Goal: Find specific page/section: Find specific page/section

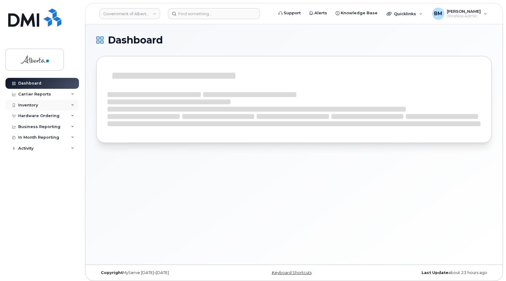
click at [33, 104] on div "Inventory" at bounding box center [28, 105] width 20 height 5
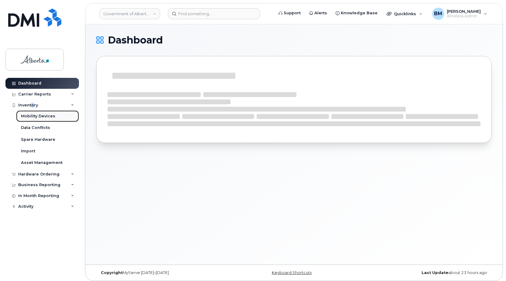
drag, startPoint x: 33, startPoint y: 104, endPoint x: 45, endPoint y: 115, distance: 15.9
click at [44, 115] on div "Mobility Devices" at bounding box center [38, 115] width 34 height 5
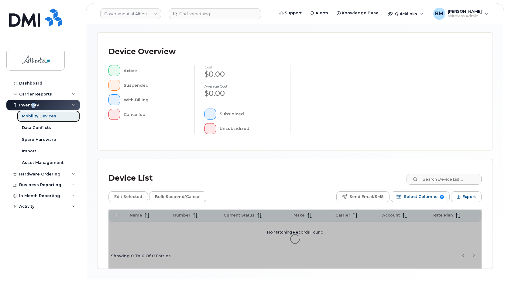
scroll to position [121, 0]
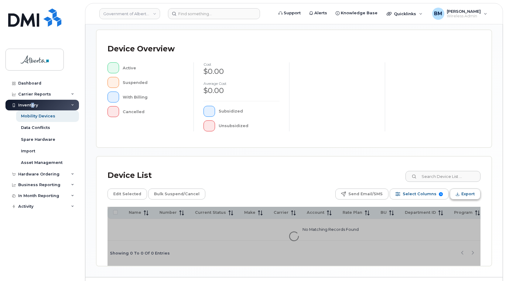
click at [270, 192] on span "Export" at bounding box center [467, 193] width 13 height 9
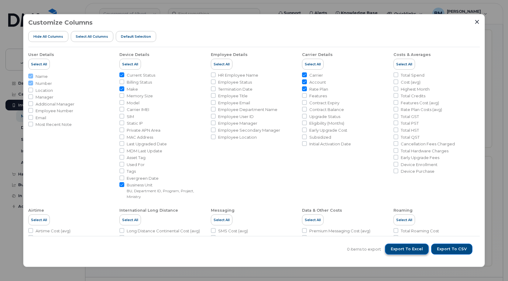
click at [270, 250] on span "Export to Excel" at bounding box center [407, 248] width 32 height 5
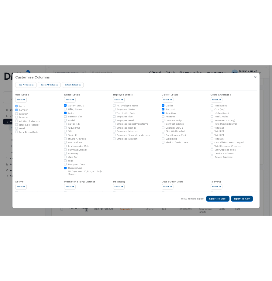
scroll to position [137, 0]
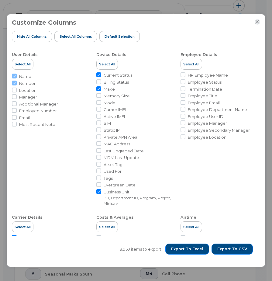
click at [256, 20] on icon "Close" at bounding box center [257, 21] width 5 height 5
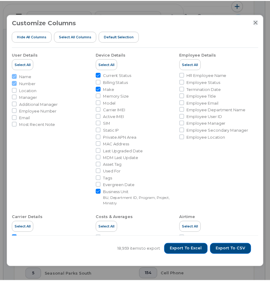
scroll to position [394, 0]
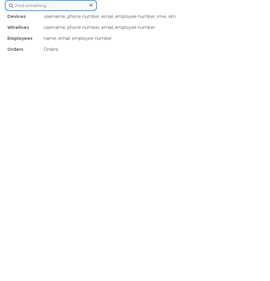
click at [128, 11] on div "Devices username, phone number, email, employee number, imei, sim Wirelines use…" at bounding box center [135, 5] width 260 height 11
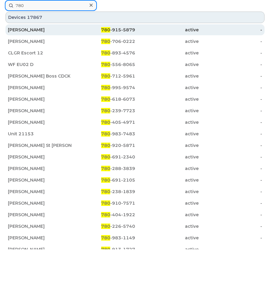
type input "780"
click at [105, 29] on span "780" at bounding box center [105, 29] width 9 height 5
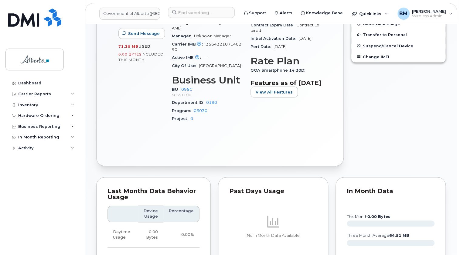
scroll to position [386, 0]
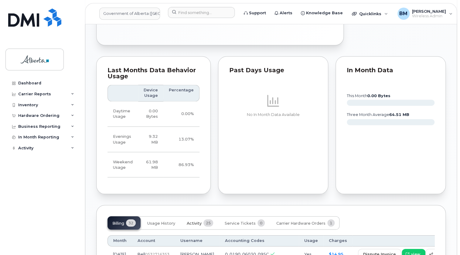
click at [198, 221] on span "Activity" at bounding box center [194, 223] width 15 height 5
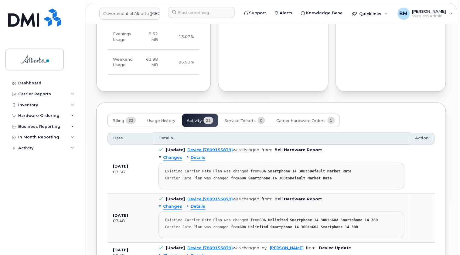
scroll to position [525, 0]
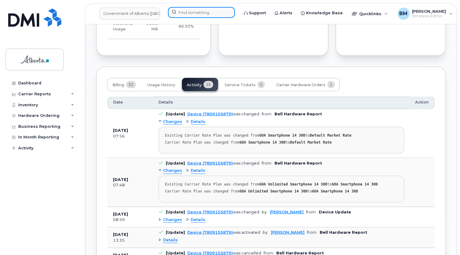
click at [198, 13] on input at bounding box center [201, 12] width 67 height 11
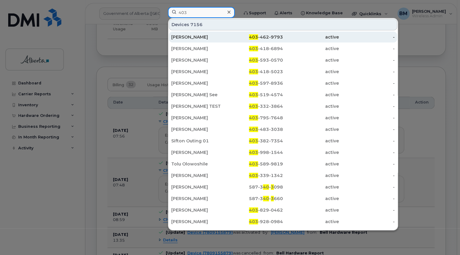
type input "403"
click at [170, 35] on link "Stephen Lawrence 403 -462-9793 active -" at bounding box center [283, 37] width 228 height 11
click at [181, 36] on div "Stephen Lawrence" at bounding box center [199, 37] width 56 height 6
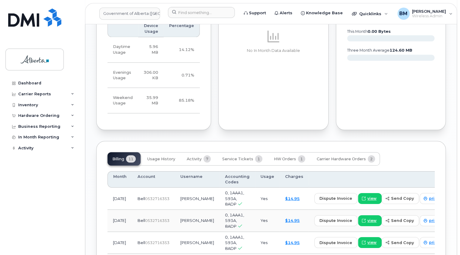
scroll to position [464, 0]
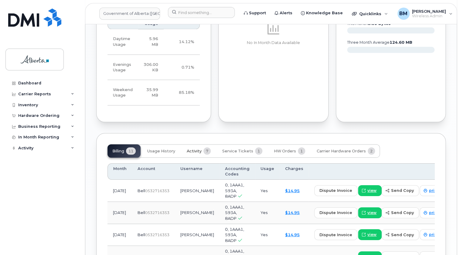
click at [197, 149] on span "Activity" at bounding box center [194, 151] width 15 height 5
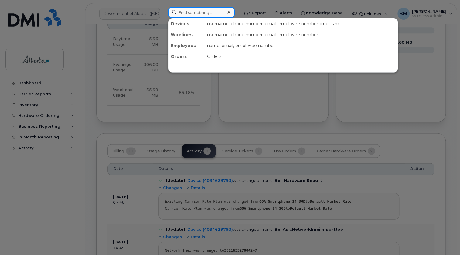
click at [210, 11] on input at bounding box center [201, 12] width 67 height 11
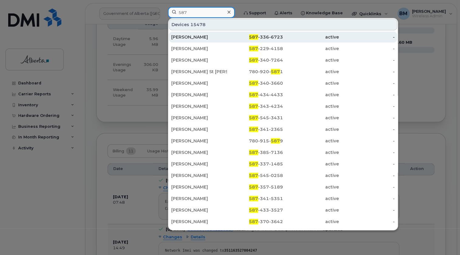
type input "587"
click at [274, 36] on div "587 -336-6723" at bounding box center [255, 37] width 56 height 6
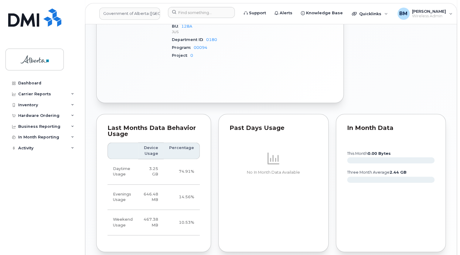
scroll to position [359, 0]
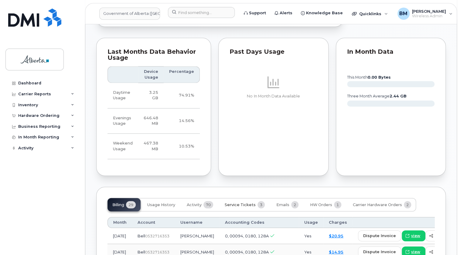
click at [241, 202] on span "Service Tickets" at bounding box center [240, 204] width 31 height 5
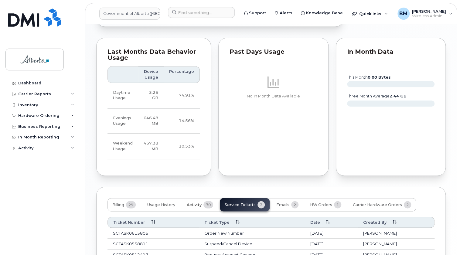
click at [207, 201] on span "70" at bounding box center [209, 204] width 10 height 7
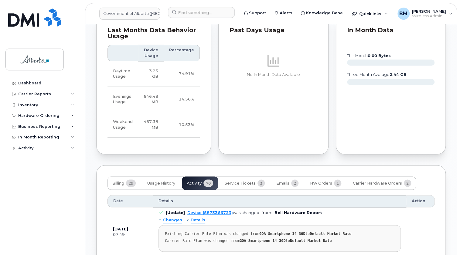
scroll to position [414, 0]
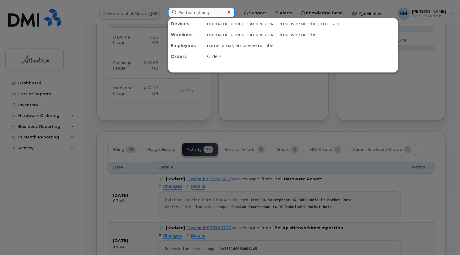
click at [200, 13] on input at bounding box center [201, 12] width 67 height 11
paste input "4035898416"
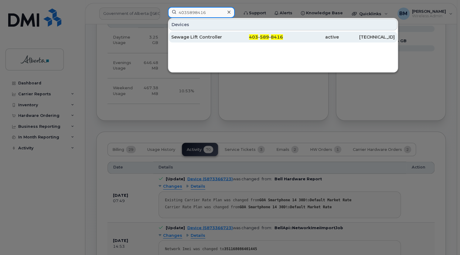
type input "4035898416"
click at [197, 36] on div "Sewage Lift Controller" at bounding box center [199, 37] width 56 height 6
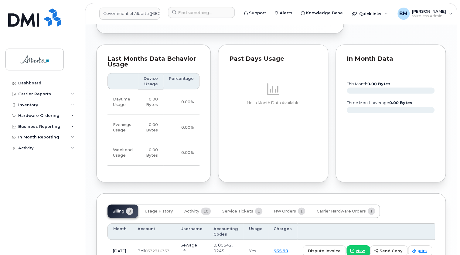
scroll to position [552, 0]
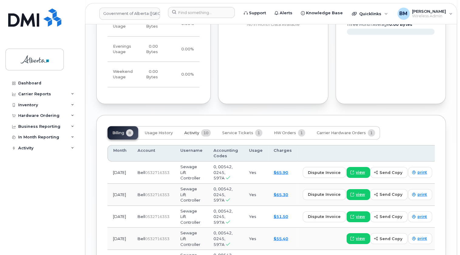
click at [189, 131] on span "Activity" at bounding box center [191, 133] width 15 height 5
